Goal: Navigation & Orientation: Go to known website

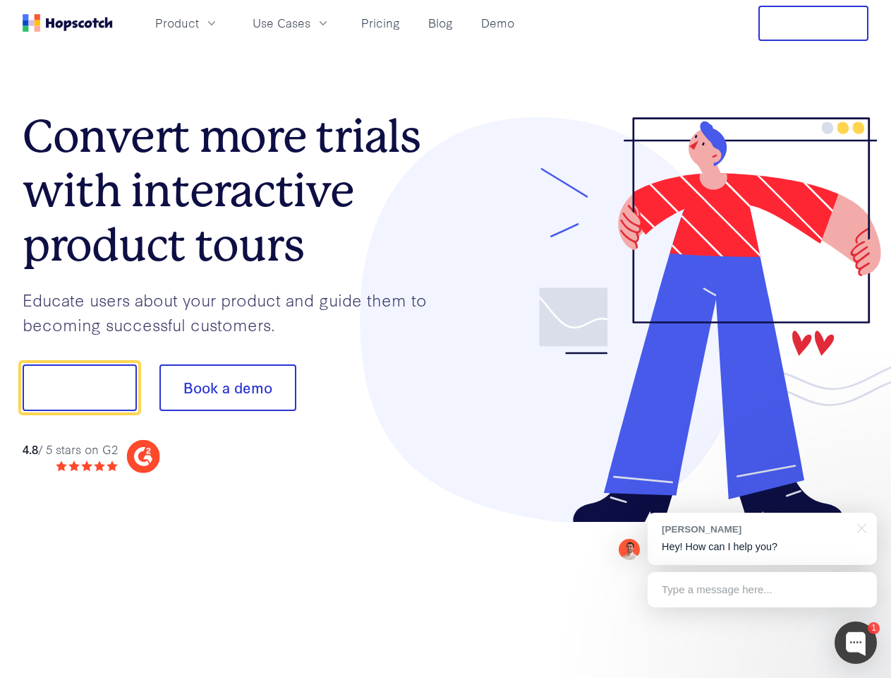
click at [446, 339] on div at bounding box center [658, 320] width 424 height 406
click at [199, 23] on span "Product" at bounding box center [177, 23] width 44 height 18
click at [311, 23] on span "Use Cases" at bounding box center [282, 23] width 58 height 18
click at [814, 23] on button "Free Trial" at bounding box center [814, 23] width 110 height 35
click at [79, 388] on button "Show me!" at bounding box center [80, 387] width 114 height 47
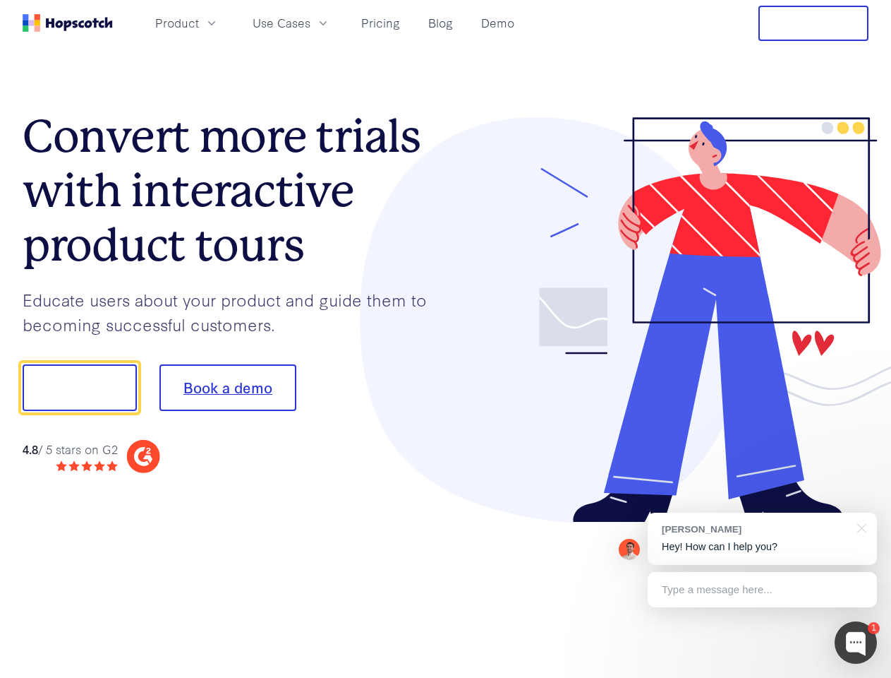
click at [227, 388] on button "Book a demo" at bounding box center [228, 387] width 137 height 47
click at [856, 642] on div at bounding box center [856, 642] width 42 height 42
click at [762, 539] on div "[PERSON_NAME] Hey! How can I help you?" at bounding box center [762, 538] width 229 height 52
click at [860, 527] on div at bounding box center [859, 526] width 35 height 29
click at [762, 589] on div at bounding box center [745, 481] width 265 height 282
